Goal: Find specific page/section: Find specific page/section

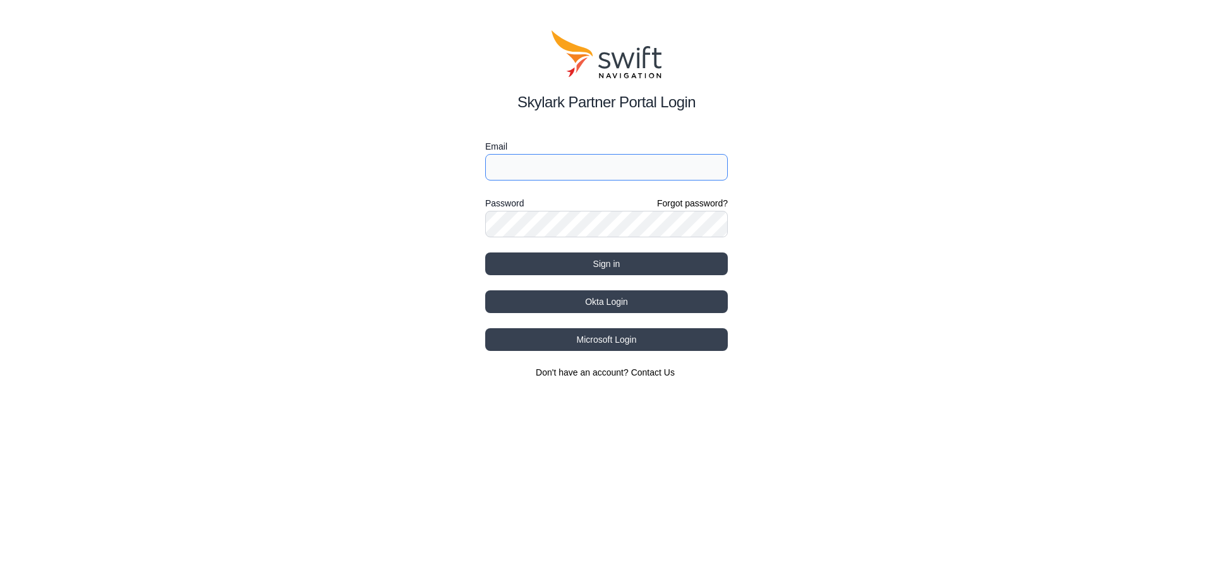
click at [522, 159] on input "Email" at bounding box center [606, 167] width 243 height 27
type input "[PERSON_NAME][EMAIL_ADDRESS]"
click at [485, 253] on button "Sign in" at bounding box center [606, 264] width 243 height 23
select select
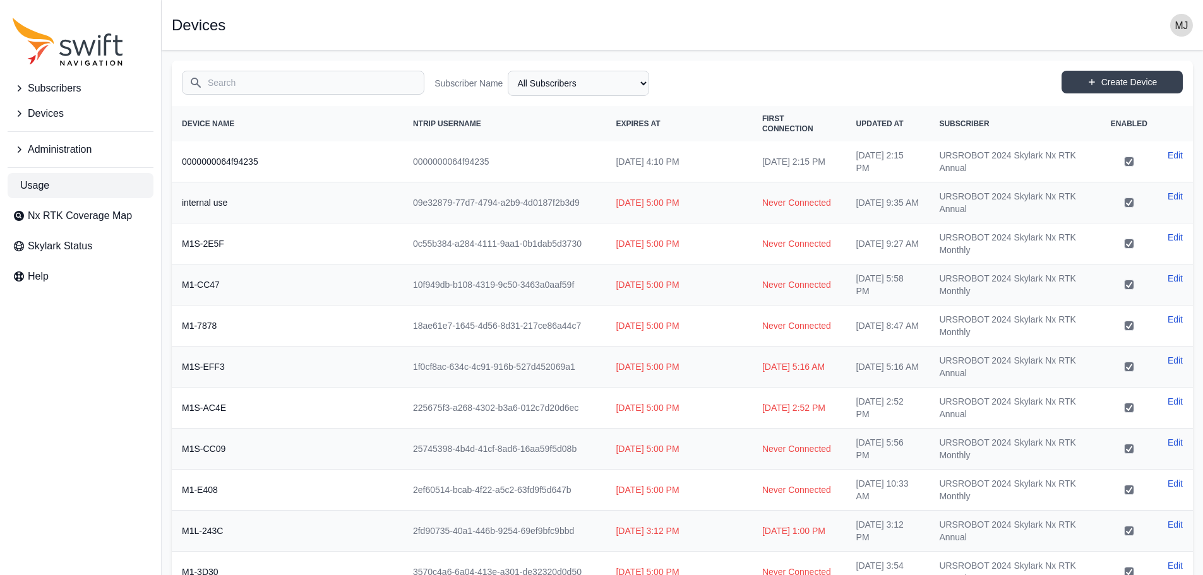
click at [49, 185] on span "Usage" at bounding box center [34, 185] width 29 height 15
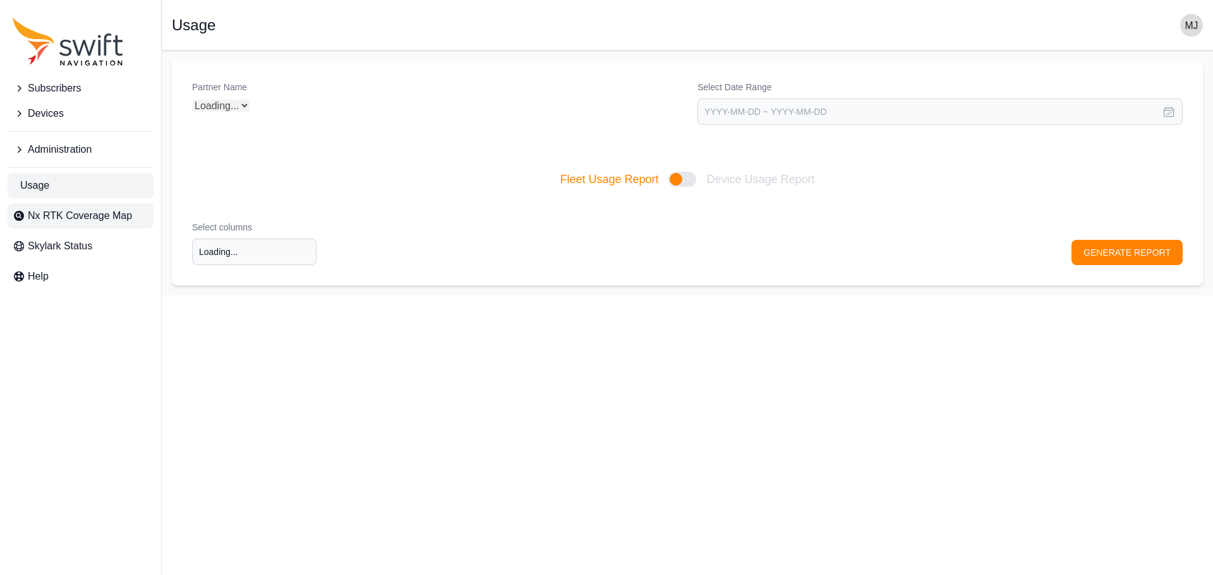
type input "Select columns"
select select "Partner Name"
click at [65, 218] on span "Nx RTK Coverage Map" at bounding box center [80, 215] width 104 height 15
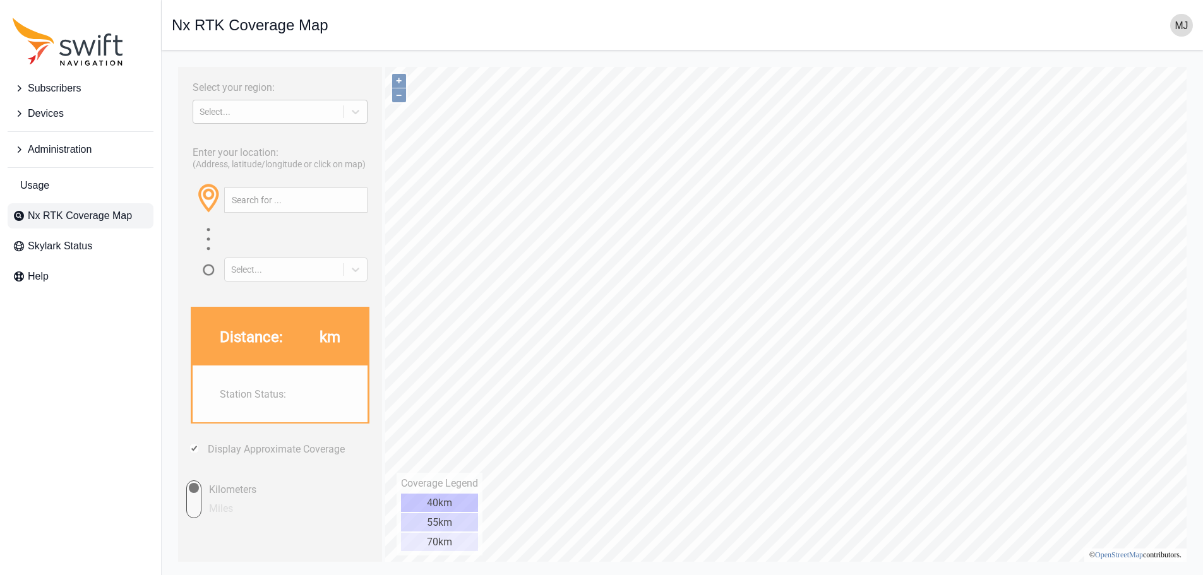
click at [240, 112] on div "Select..." at bounding box center [269, 112] width 138 height 10
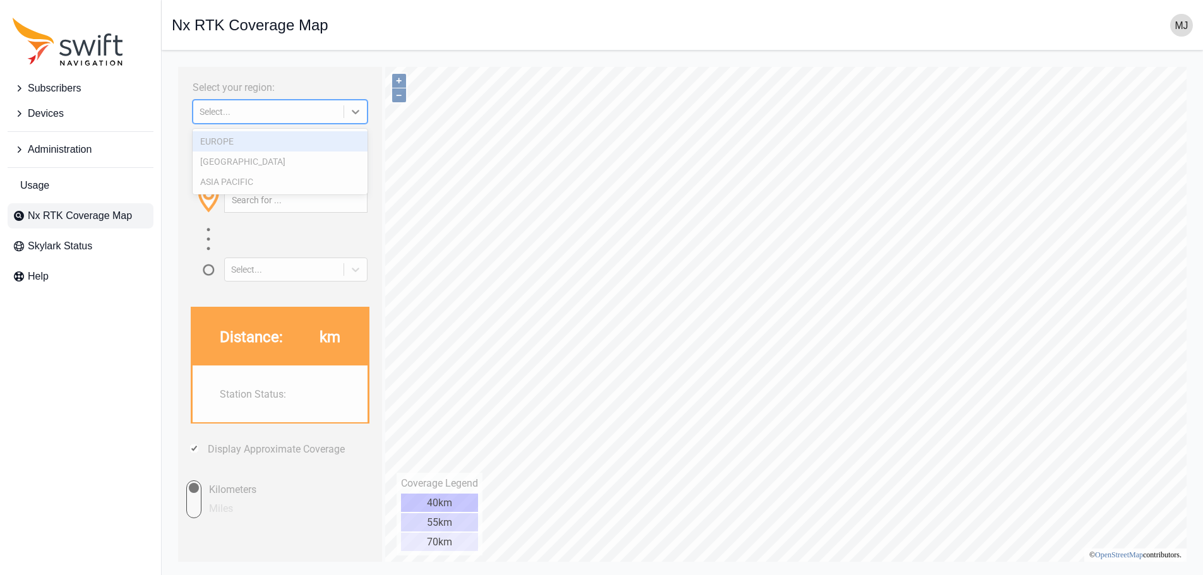
click at [241, 111] on div "Select..." at bounding box center [269, 112] width 138 height 10
click at [286, 115] on div "Select..." at bounding box center [269, 112] width 138 height 10
click at [257, 168] on div "[GEOGRAPHIC_DATA]" at bounding box center [280, 162] width 175 height 20
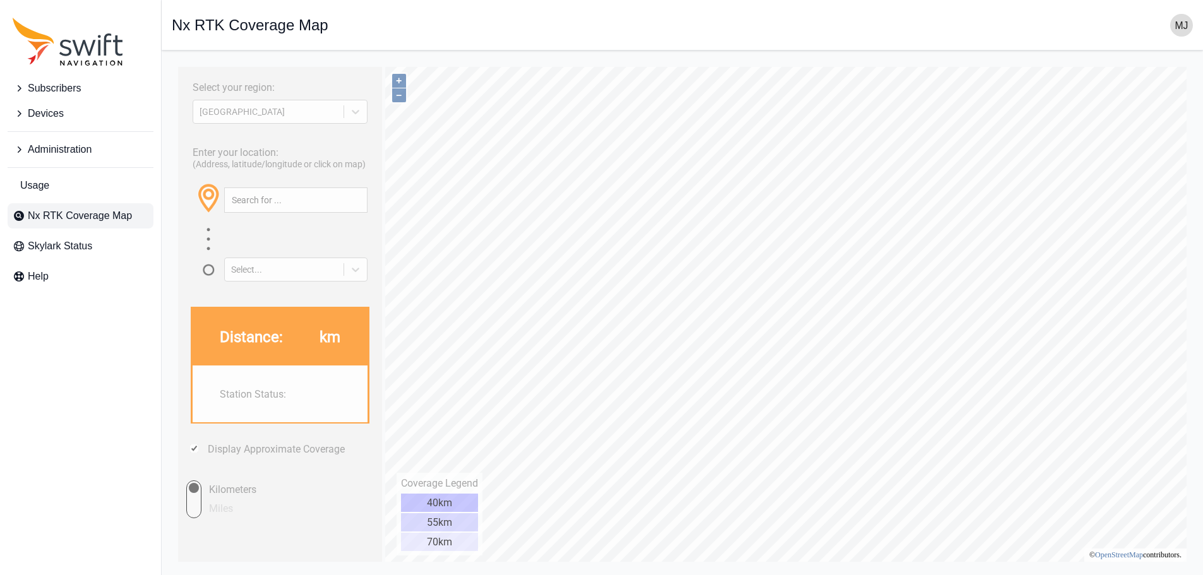
click at [246, 93] on label "Select your region:" at bounding box center [234, 87] width 82 height 12
click at [277, 198] on input "text" at bounding box center [296, 200] width 142 height 24
paste input "[STREET_ADDRESS][US_STATE]"
type input "[STREET_ADDRESS][US_STATE]"
click at [357, 199] on button "button" at bounding box center [356, 200] width 21 height 24
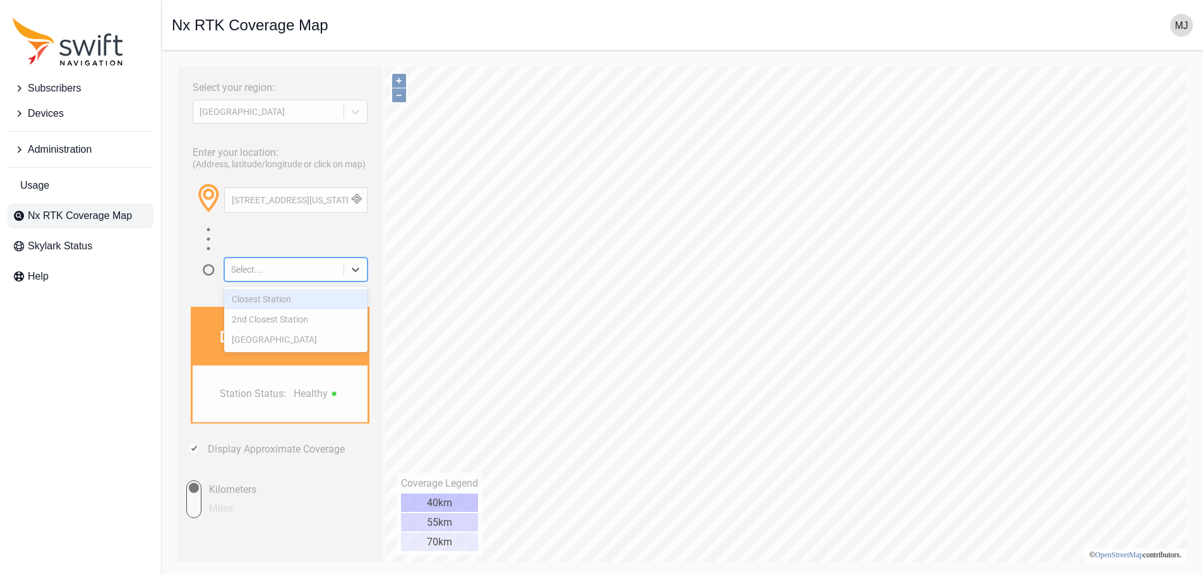
click at [355, 276] on div at bounding box center [355, 269] width 23 height 23
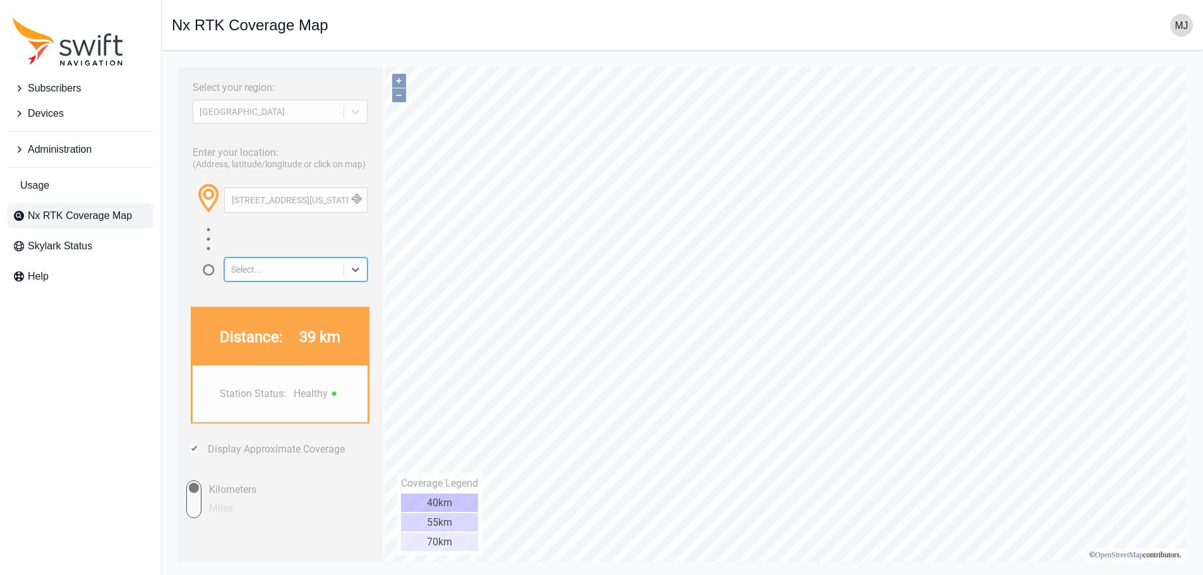
click at [355, 274] on icon at bounding box center [355, 269] width 13 height 13
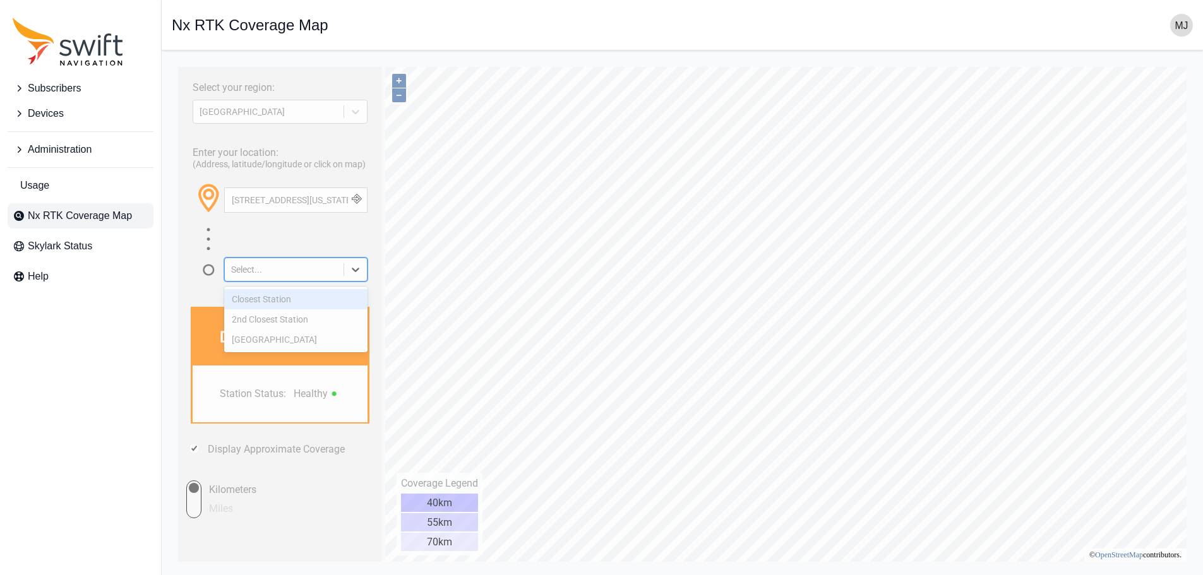
click at [352, 275] on icon at bounding box center [355, 269] width 13 height 13
click at [322, 318] on div "2nd Closest Station" at bounding box center [295, 320] width 143 height 20
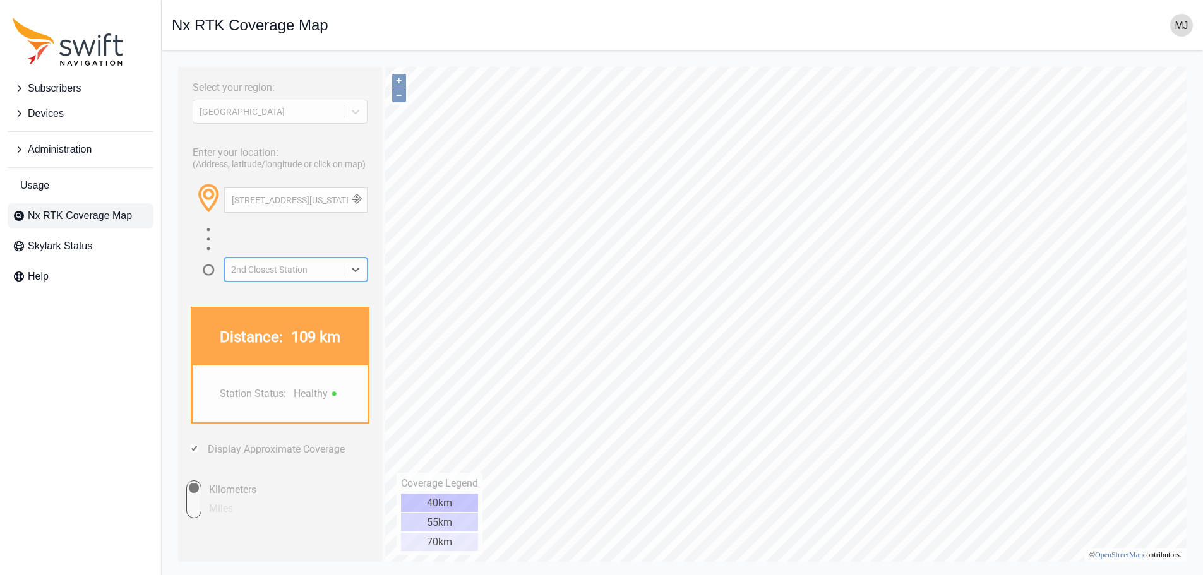
click at [360, 278] on div at bounding box center [355, 269] width 23 height 23
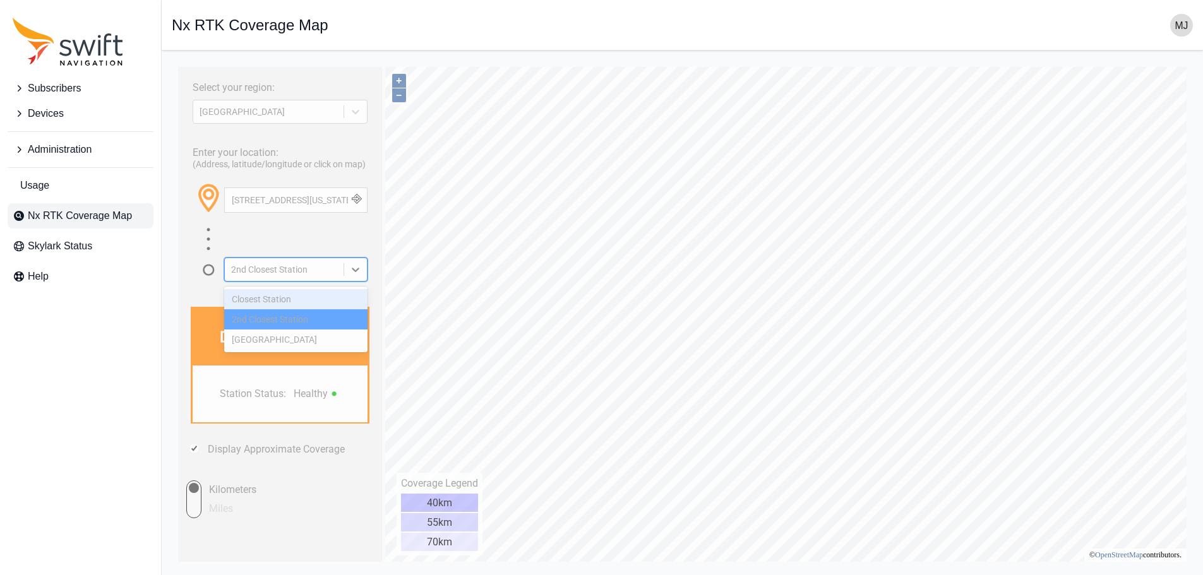
click at [308, 298] on div "Closest Station" at bounding box center [295, 299] width 143 height 20
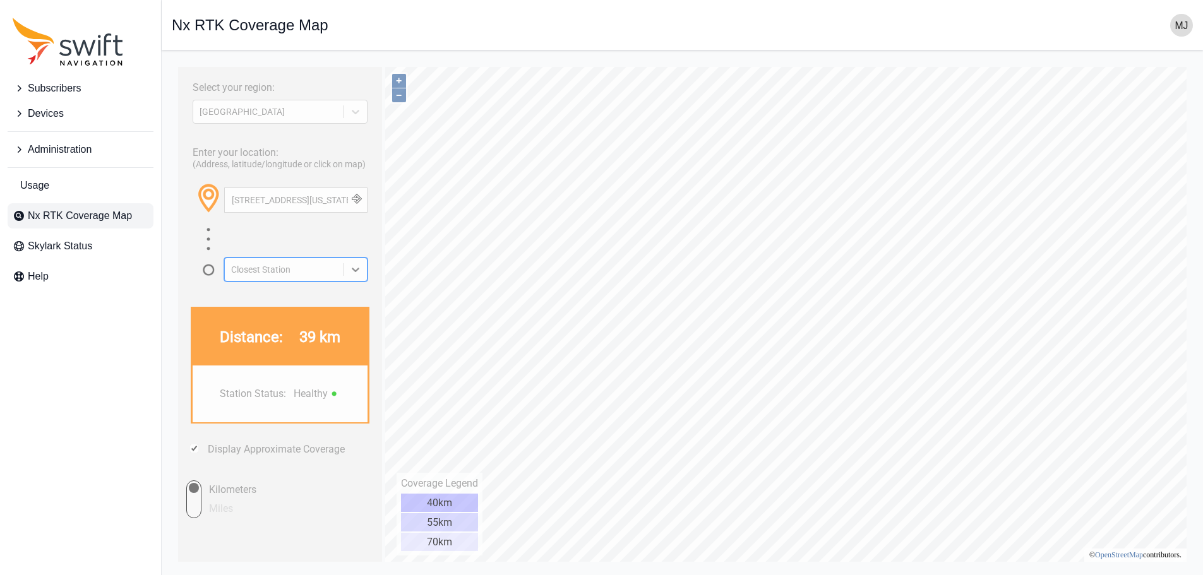
click at [188, 490] on input "Miles" at bounding box center [183, 500] width 38 height 38
radio input "true"
click at [189, 490] on input "Kilometers" at bounding box center [183, 500] width 38 height 38
radio input "true"
click at [199, 489] on input "Miles" at bounding box center [183, 500] width 38 height 38
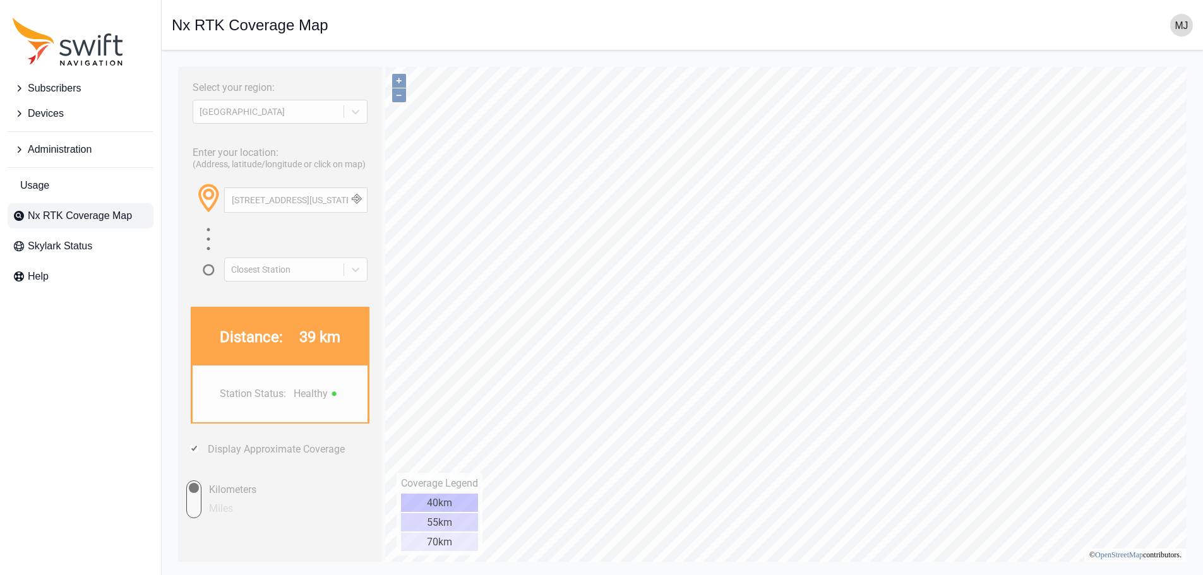
radio input "true"
click at [199, 489] on input "Kilometers" at bounding box center [183, 500] width 38 height 38
radio input "true"
click at [195, 501] on input "Miles" at bounding box center [183, 500] width 38 height 38
radio input "true"
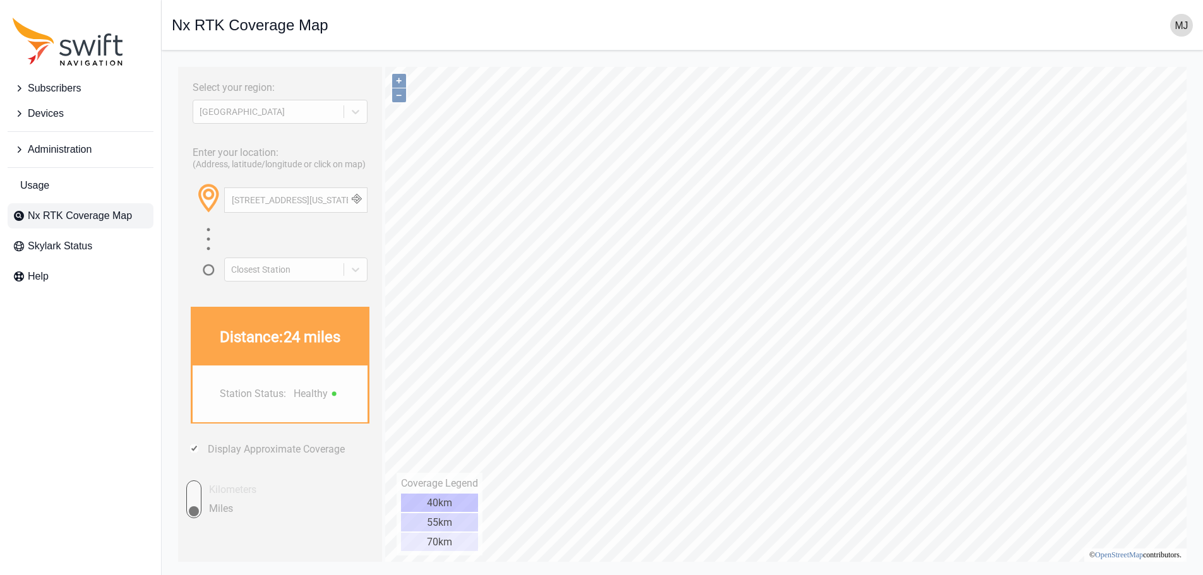
click at [358, 202] on button "button" at bounding box center [356, 200] width 21 height 24
